Goal: Task Accomplishment & Management: Use online tool/utility

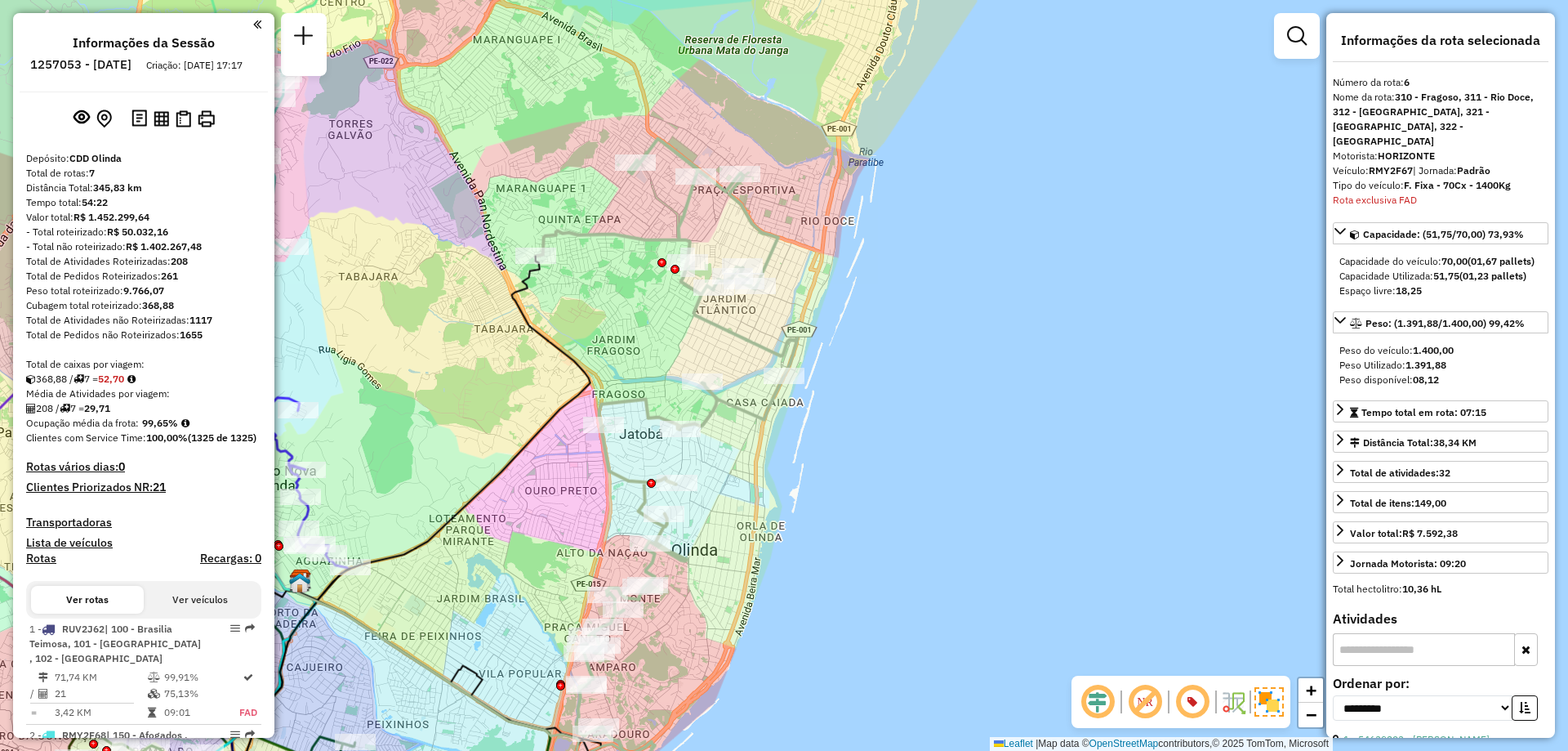
select select "**********"
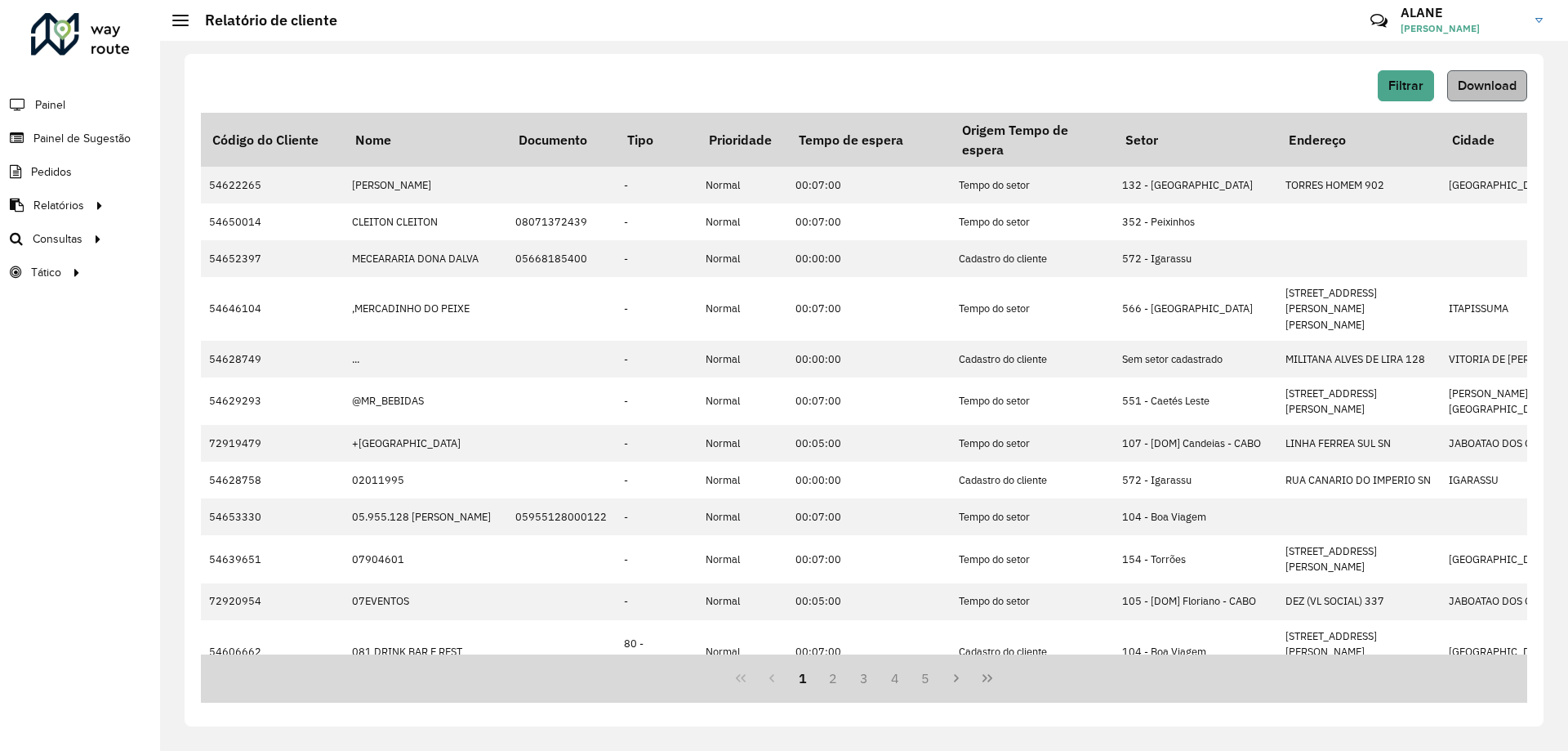
click at [1504, 88] on span "Download" at bounding box center [1486, 85] width 59 height 14
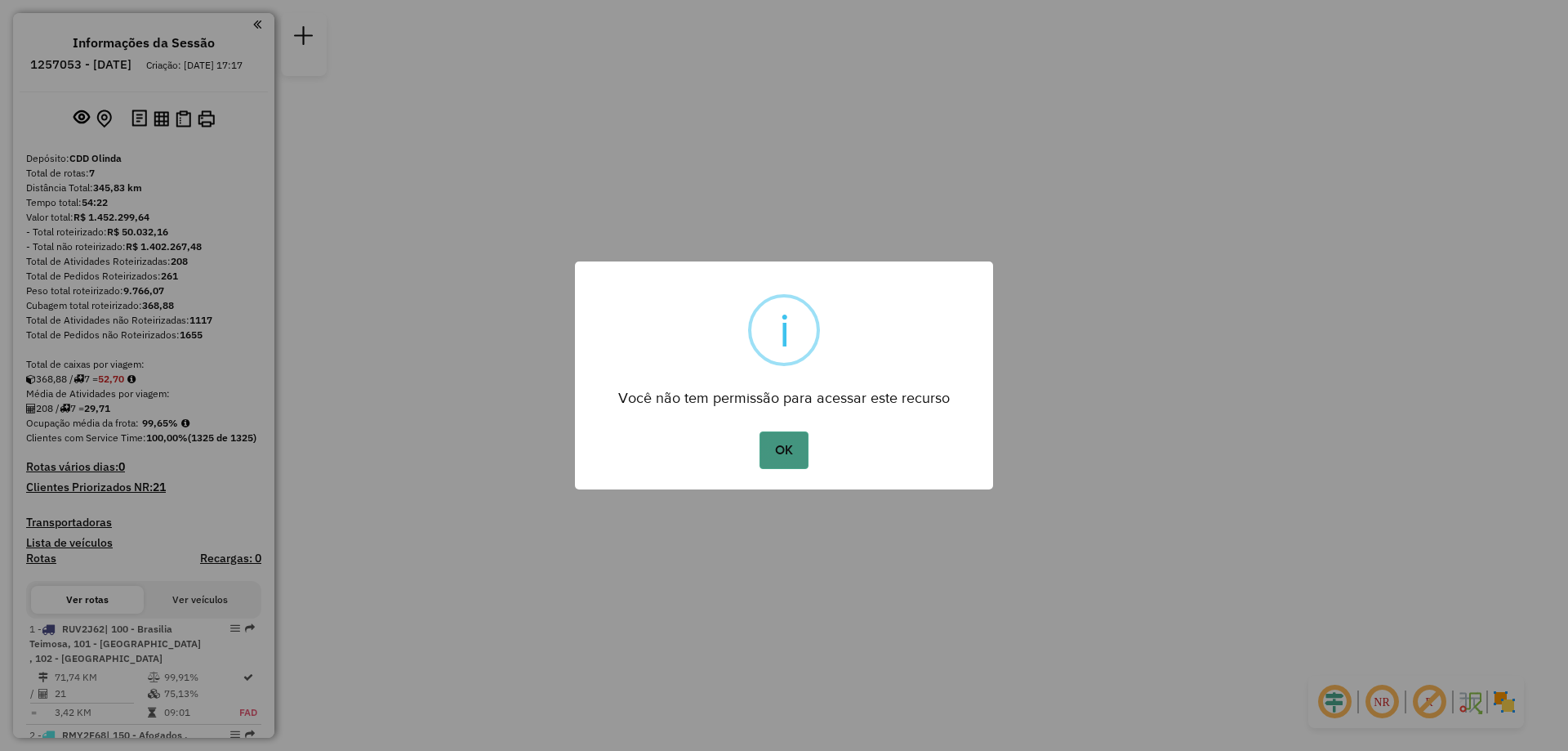
click at [777, 441] on button "OK" at bounding box center [783, 450] width 48 height 38
